Goal: Information Seeking & Learning: Learn about a topic

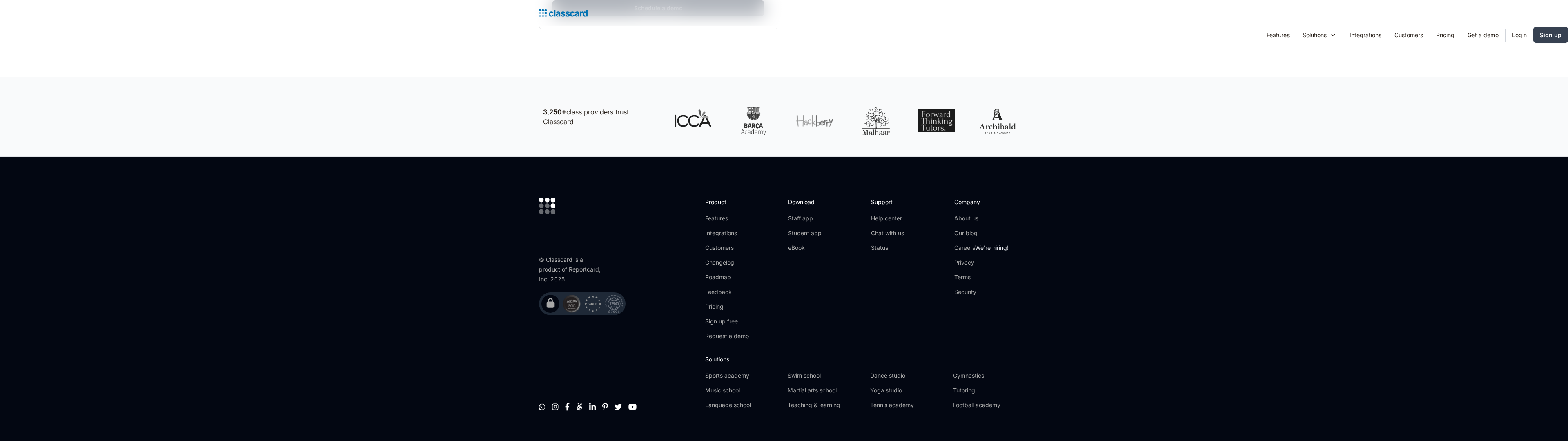
scroll to position [439, 0]
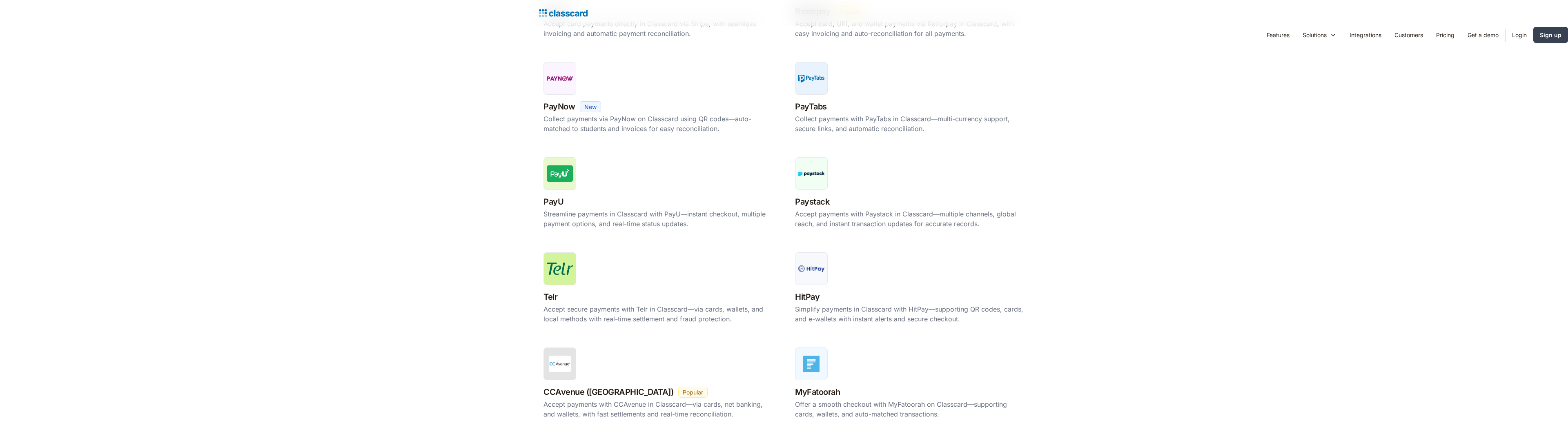
scroll to position [821, 0]
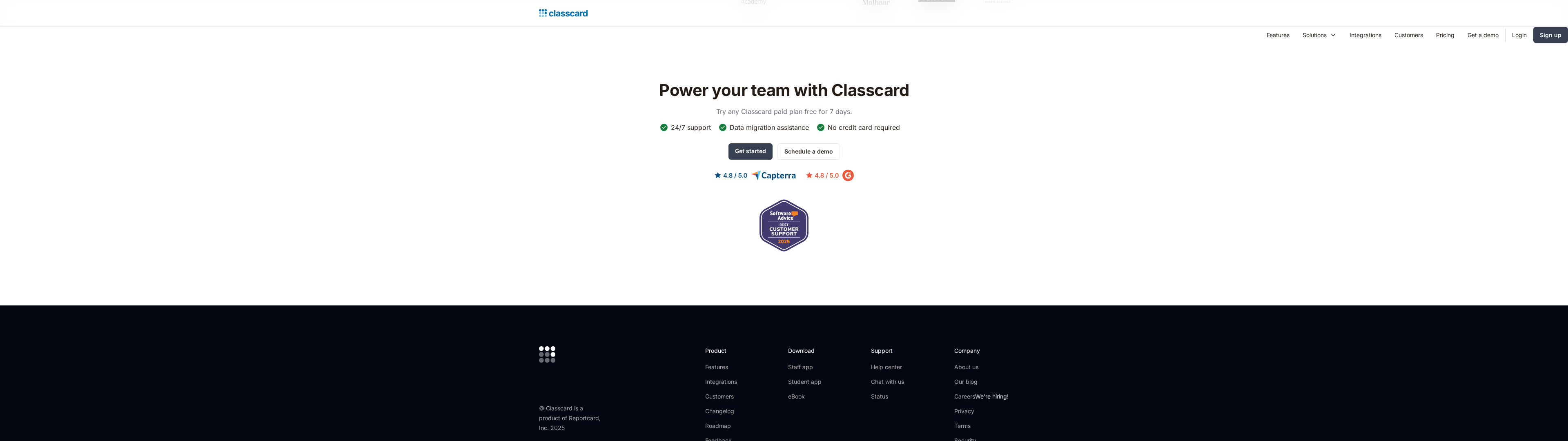
scroll to position [587, 0]
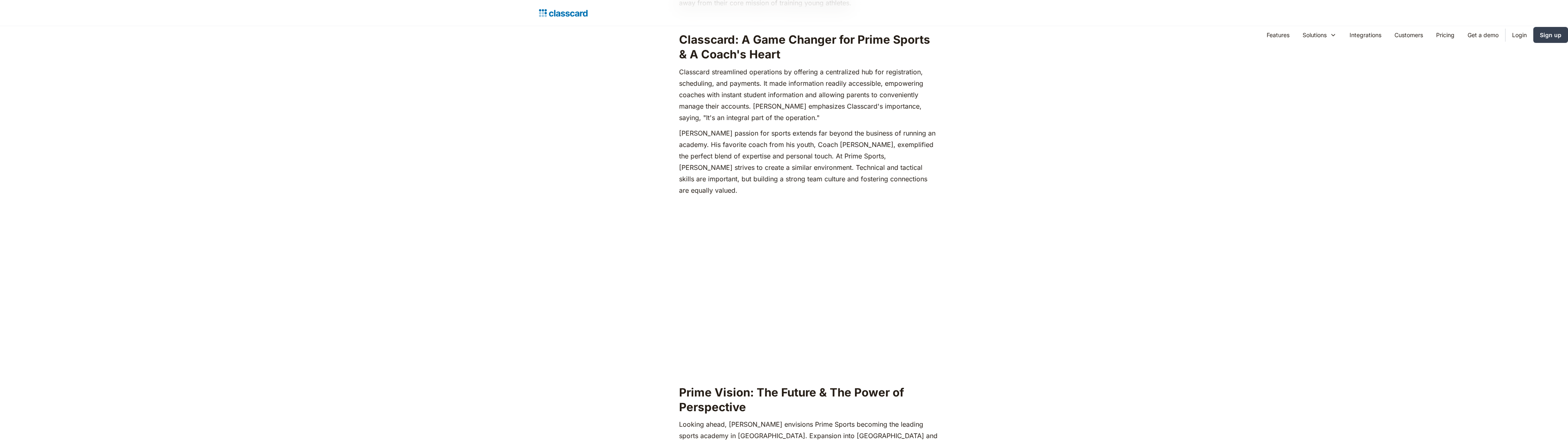
scroll to position [1219, 0]
